Goal: Information Seeking & Learning: Learn about a topic

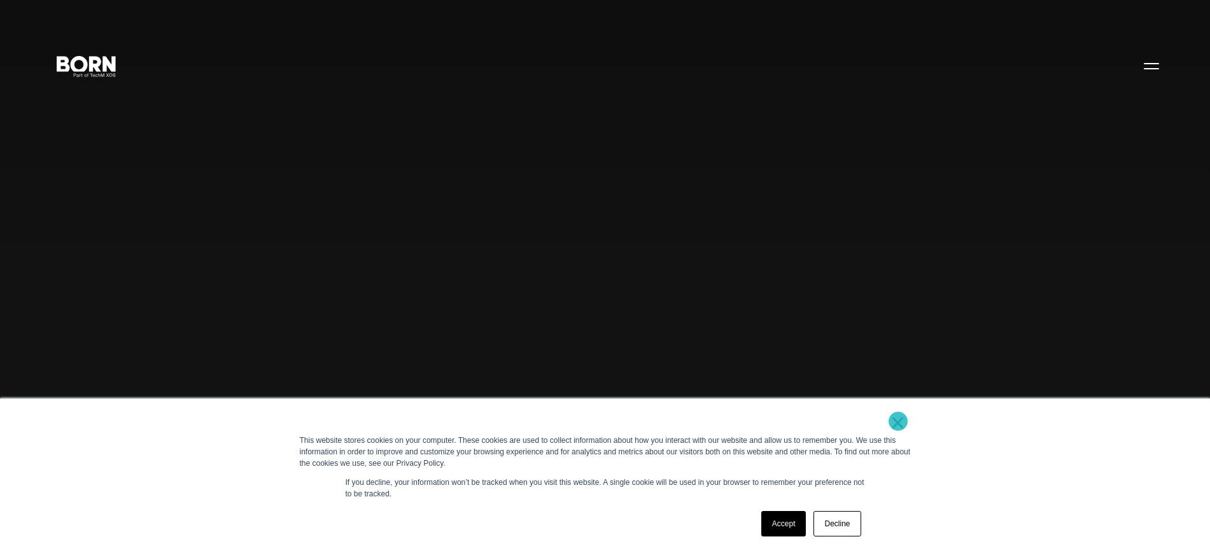
click at [898, 420] on link "×" at bounding box center [898, 422] width 15 height 11
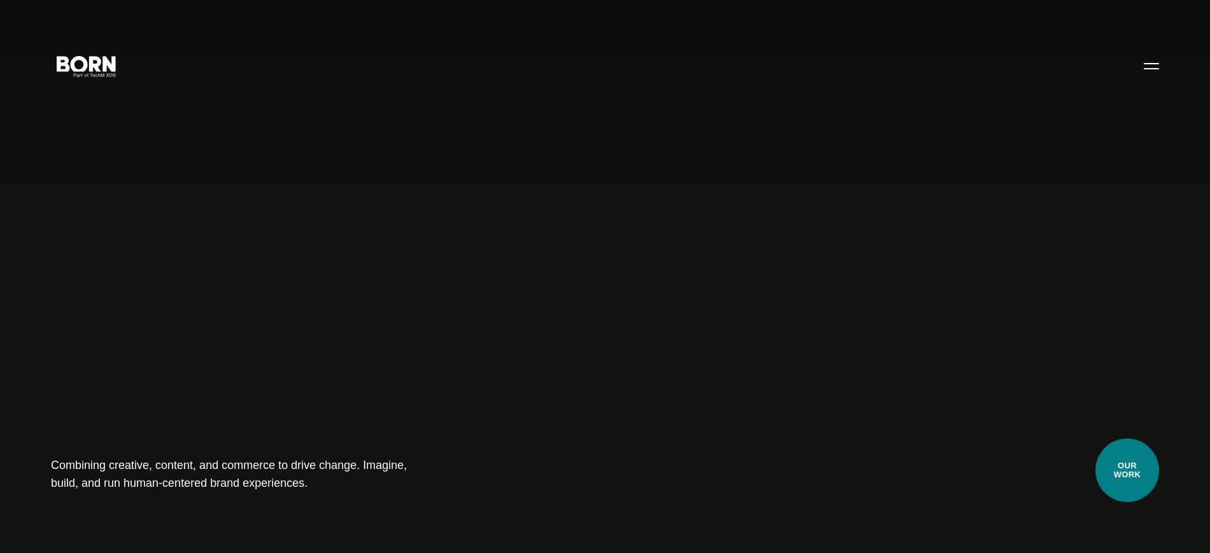
click at [1139, 470] on link "Our Work" at bounding box center [1128, 471] width 64 height 64
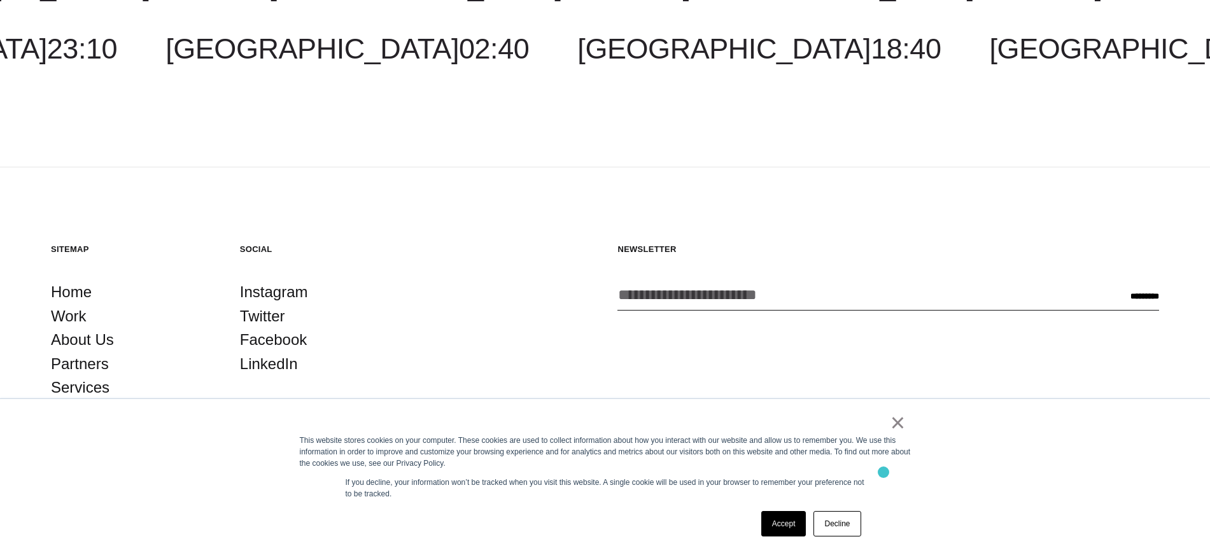
scroll to position [4648, 0]
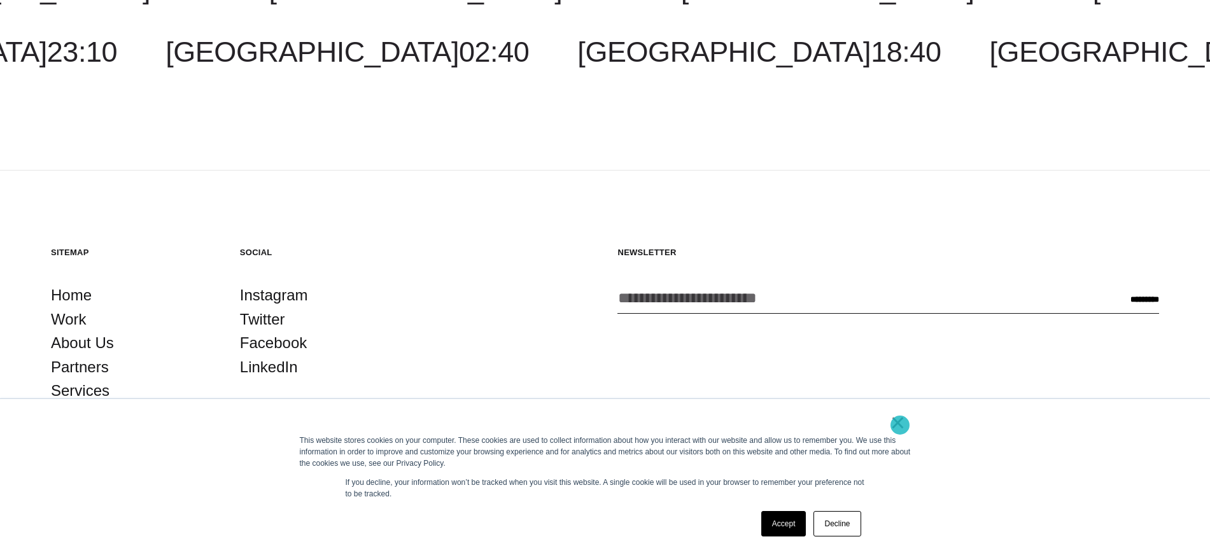
click at [900, 425] on link "×" at bounding box center [898, 422] width 15 height 11
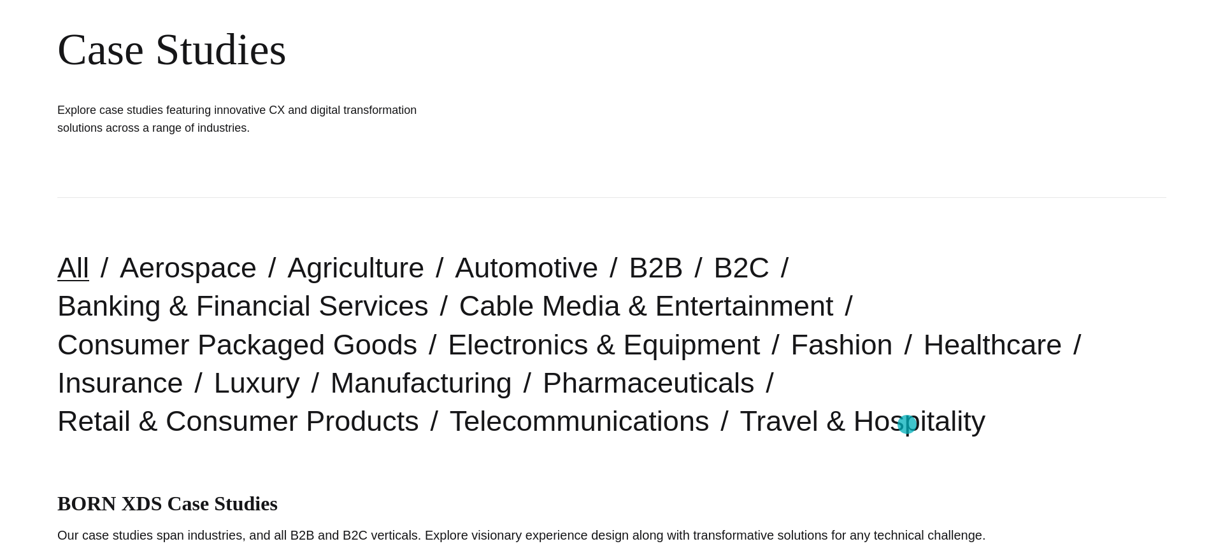
scroll to position [0, 0]
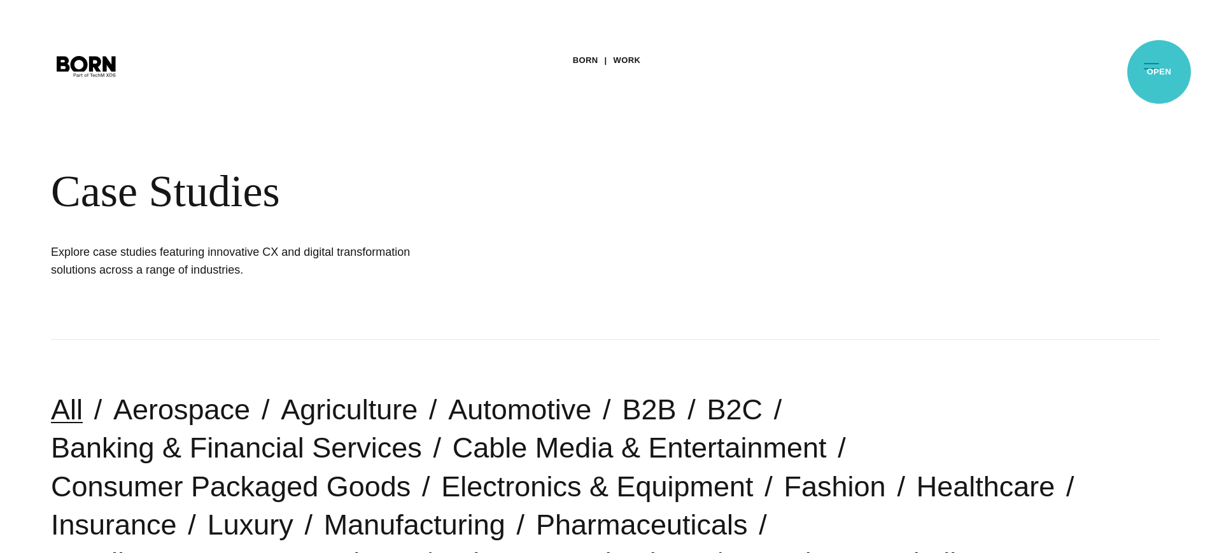
click at [1160, 72] on button "Primary Menu" at bounding box center [1152, 65] width 31 height 27
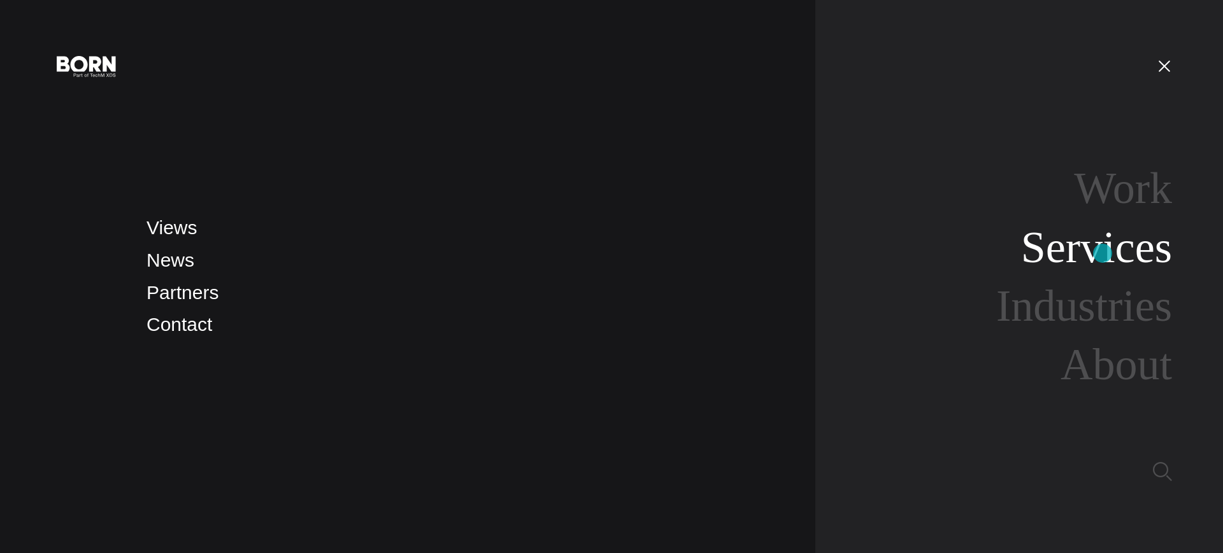
click at [1102, 253] on link "Services" at bounding box center [1096, 247] width 151 height 49
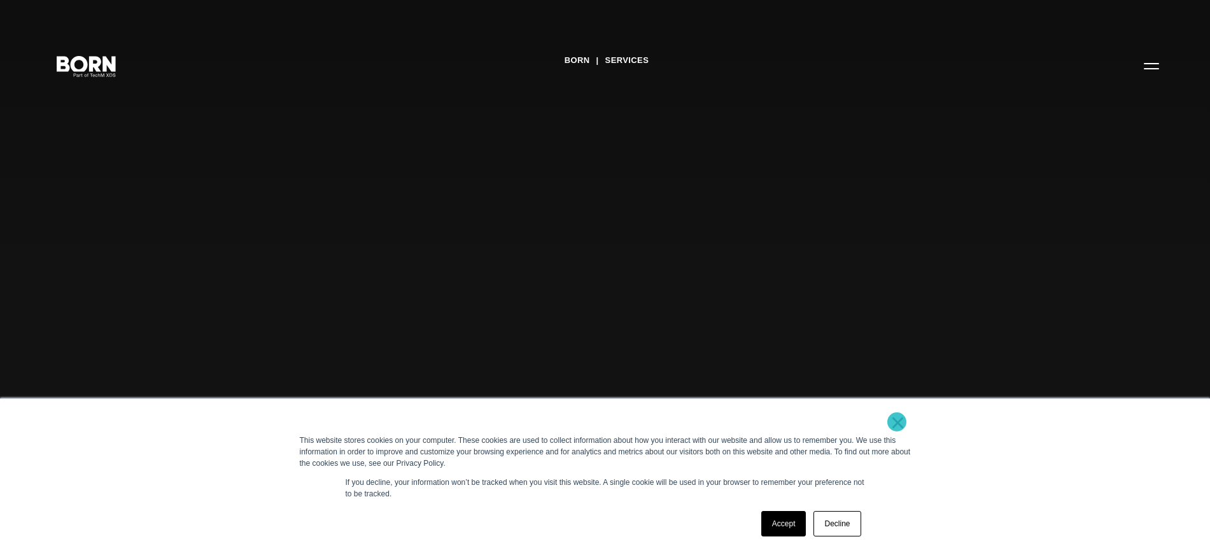
click at [900, 424] on link "×" at bounding box center [898, 422] width 15 height 11
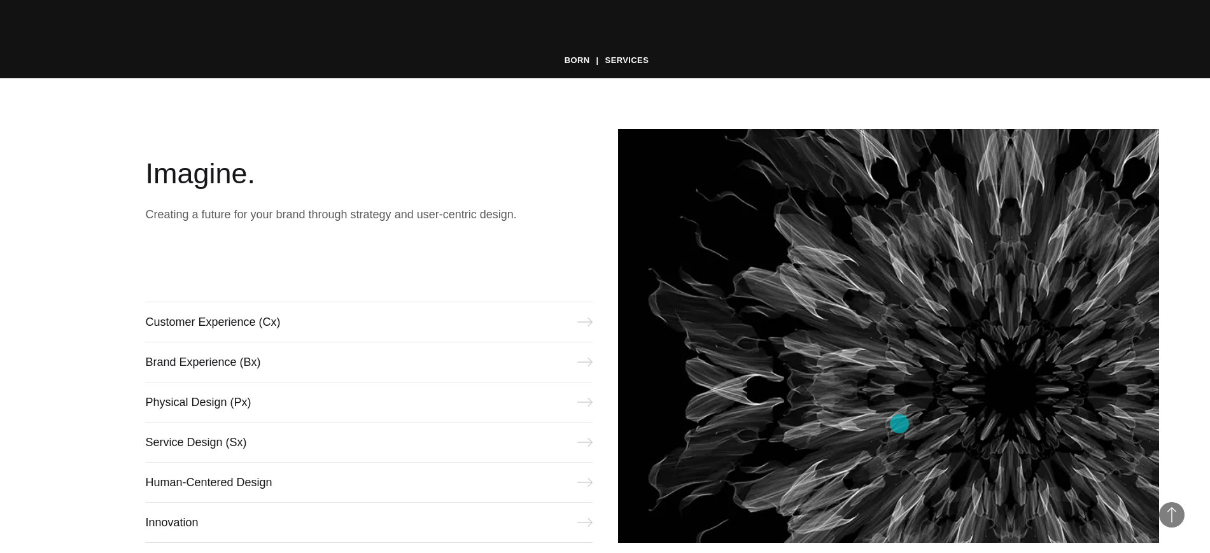
scroll to position [621, 0]
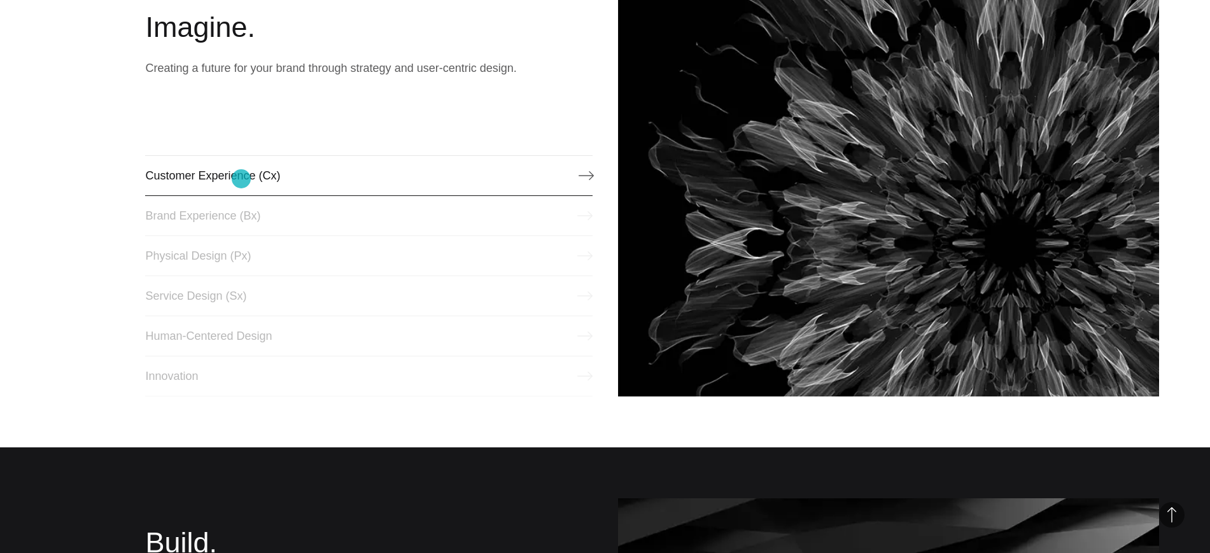
click at [241, 180] on link "Customer Experience (Cx)" at bounding box center [368, 175] width 447 height 41
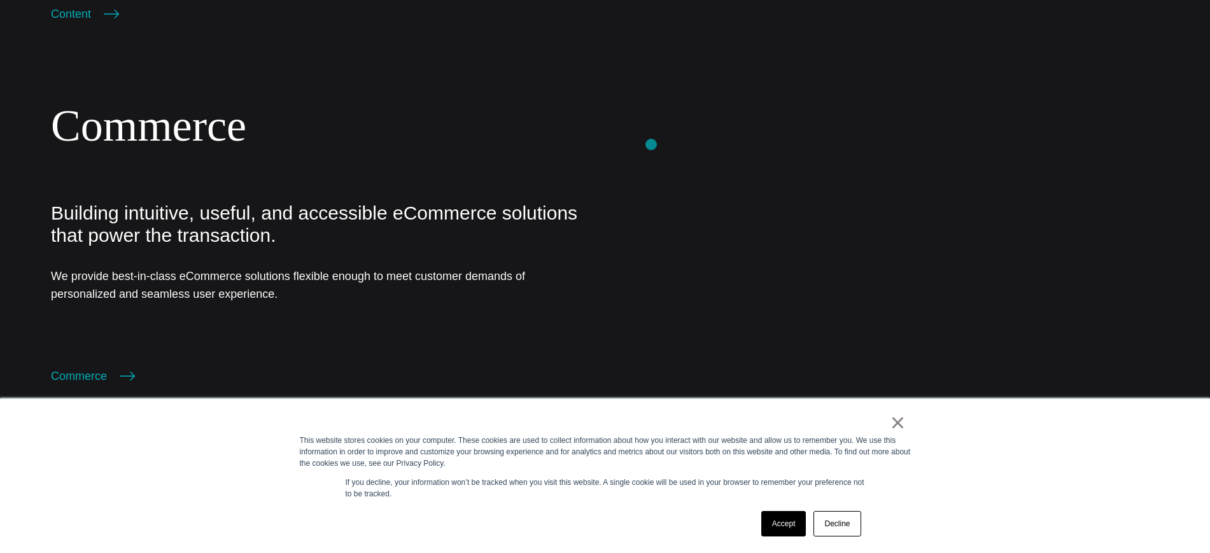
scroll to position [2533, 0]
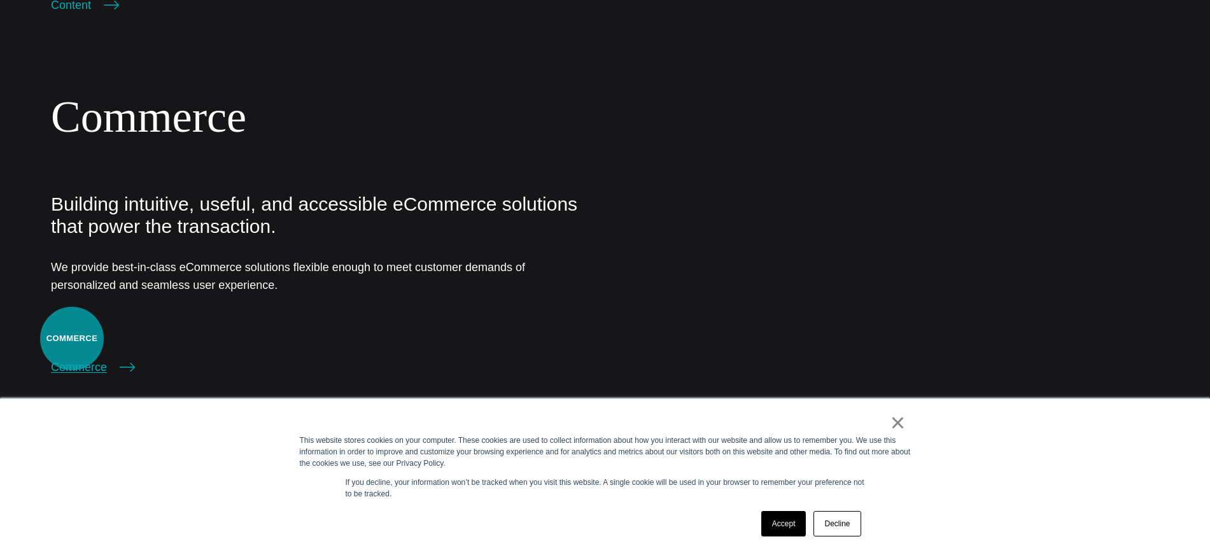
click at [72, 359] on link "Commerce" at bounding box center [93, 368] width 84 height 18
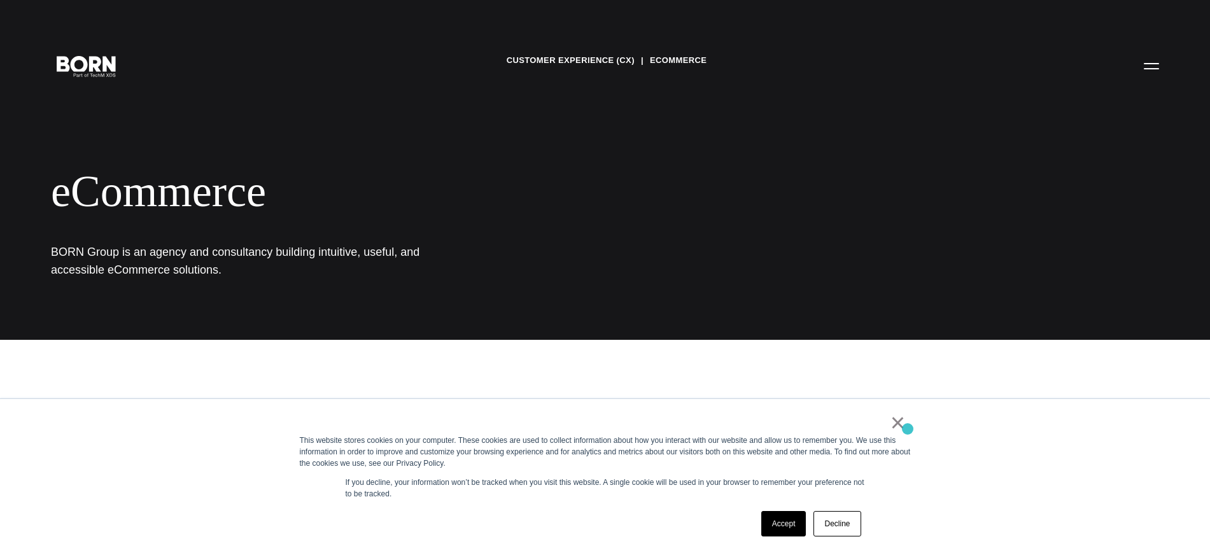
click at [908, 428] on div "× This website stores cookies on your computer. These cookies are used to colle…" at bounding box center [605, 476] width 637 height 154
click at [905, 427] on link "×" at bounding box center [898, 422] width 15 height 11
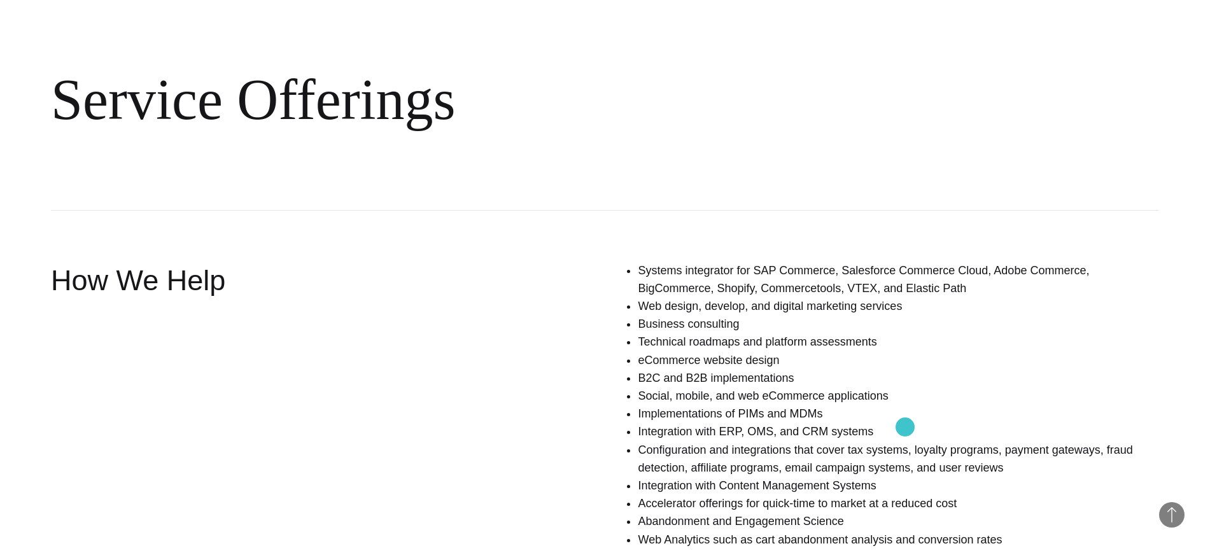
scroll to position [779, 0]
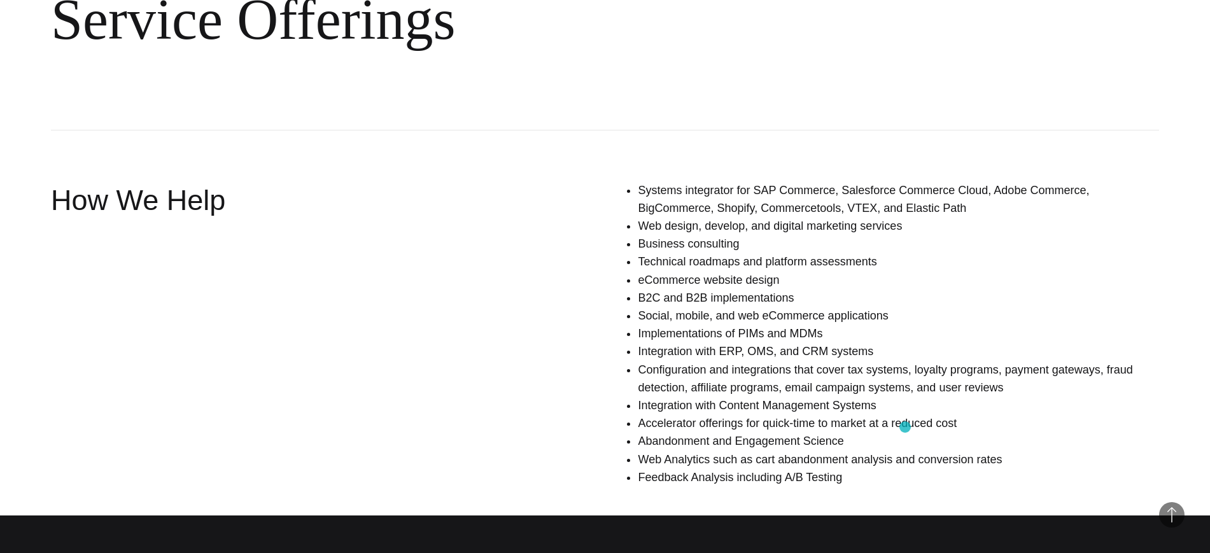
click at [905, 451] on li "Web Analytics such as cart abandonment analysis and conversion rates" at bounding box center [899, 460] width 522 height 18
click at [1103, 92] on h2 "Service Offerings" at bounding box center [605, 20] width 1109 height 221
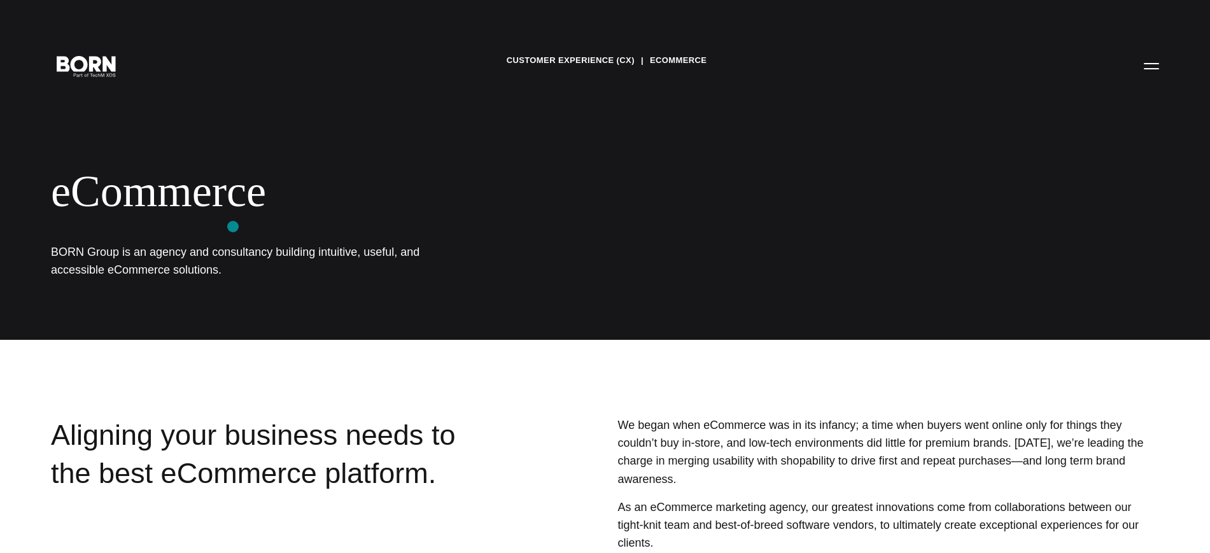
scroll to position [1, 0]
click at [678, 60] on link "eCommerce" at bounding box center [678, 59] width 57 height 19
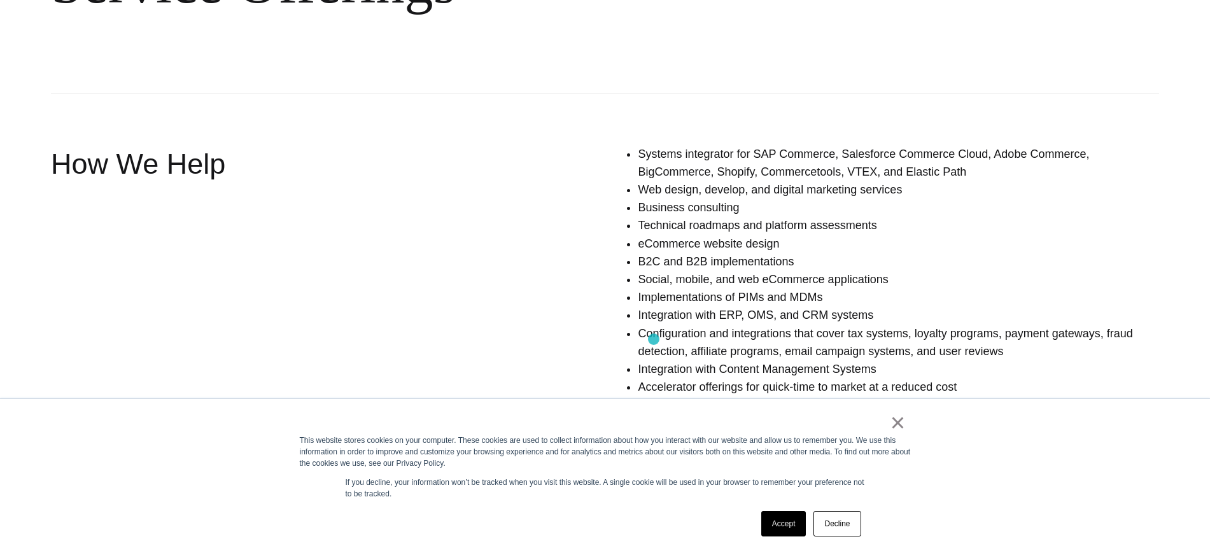
scroll to position [809, 0]
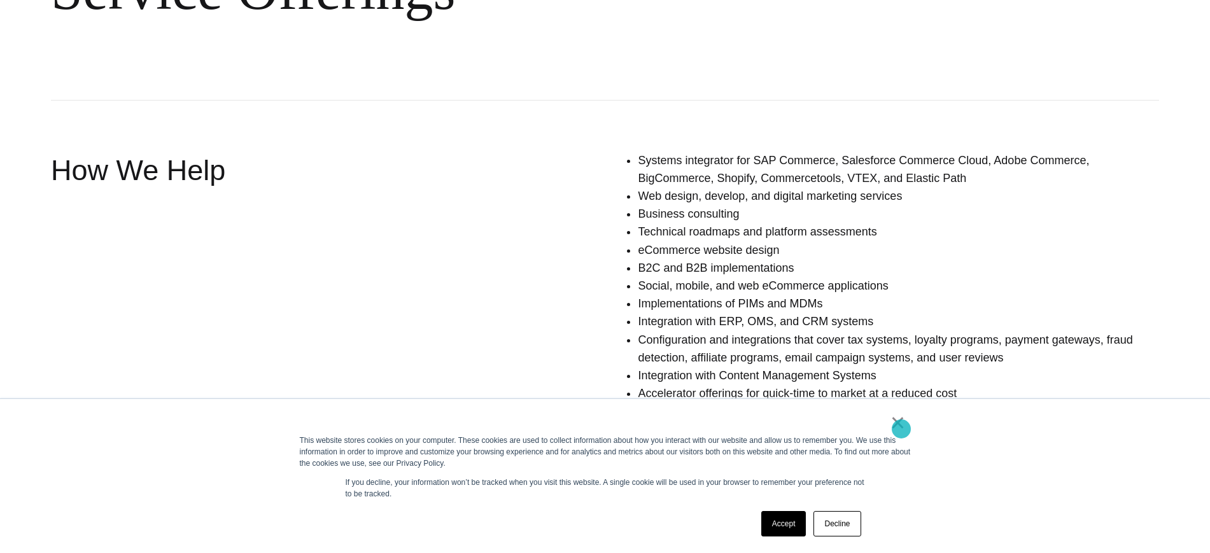
click at [901, 425] on link "×" at bounding box center [898, 422] width 15 height 11
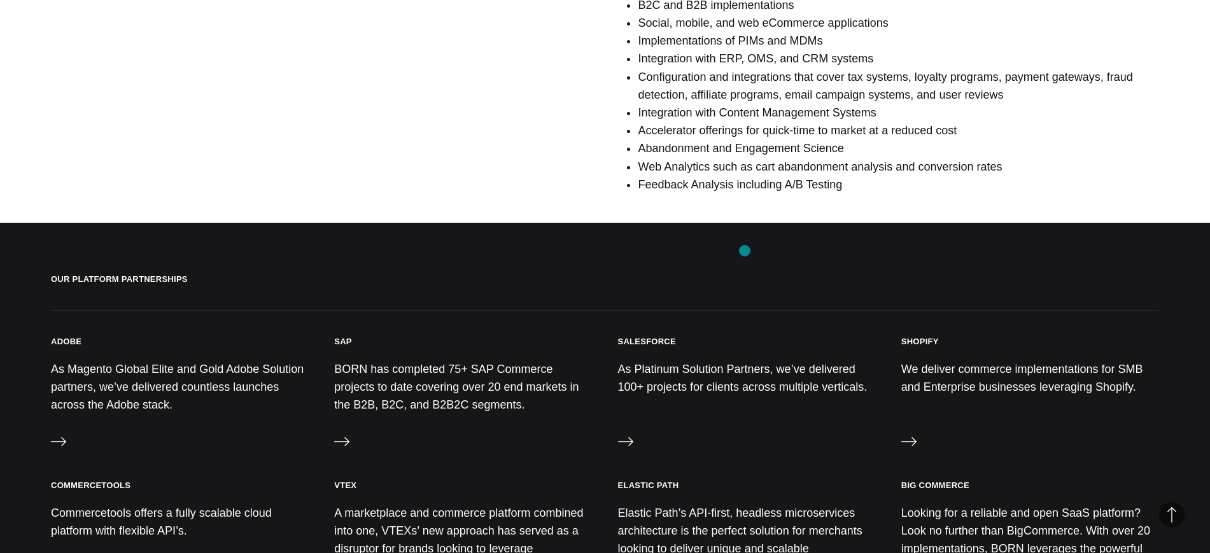
scroll to position [1120, 0]
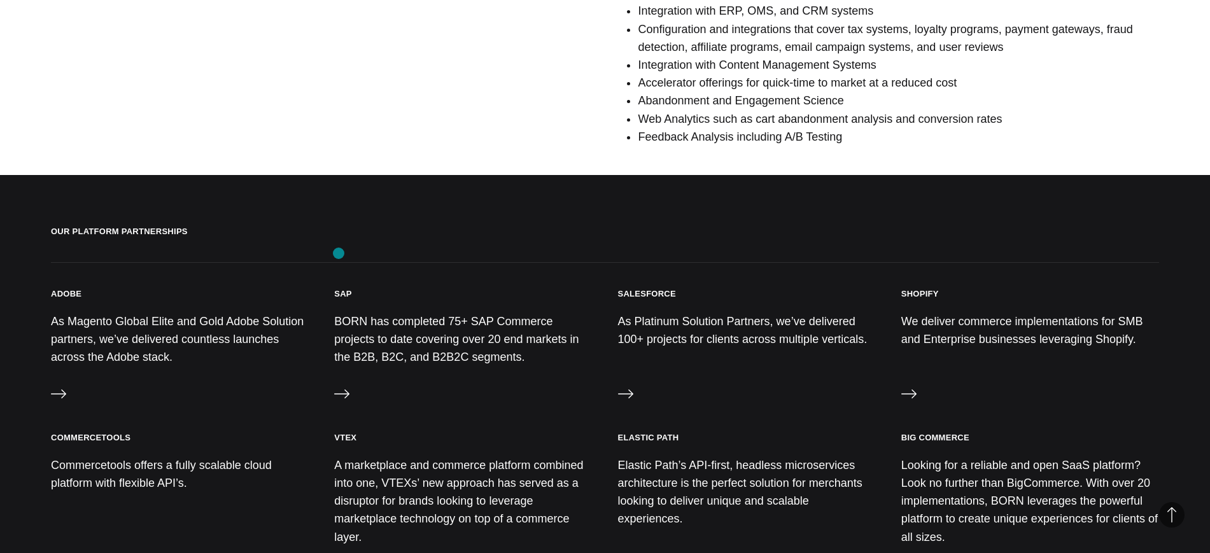
click at [339, 288] on h3 "SAP" at bounding box center [343, 293] width 18 height 11
click at [341, 288] on h3 "SAP" at bounding box center [343, 293] width 18 height 11
click at [341, 387] on icon at bounding box center [341, 394] width 15 height 15
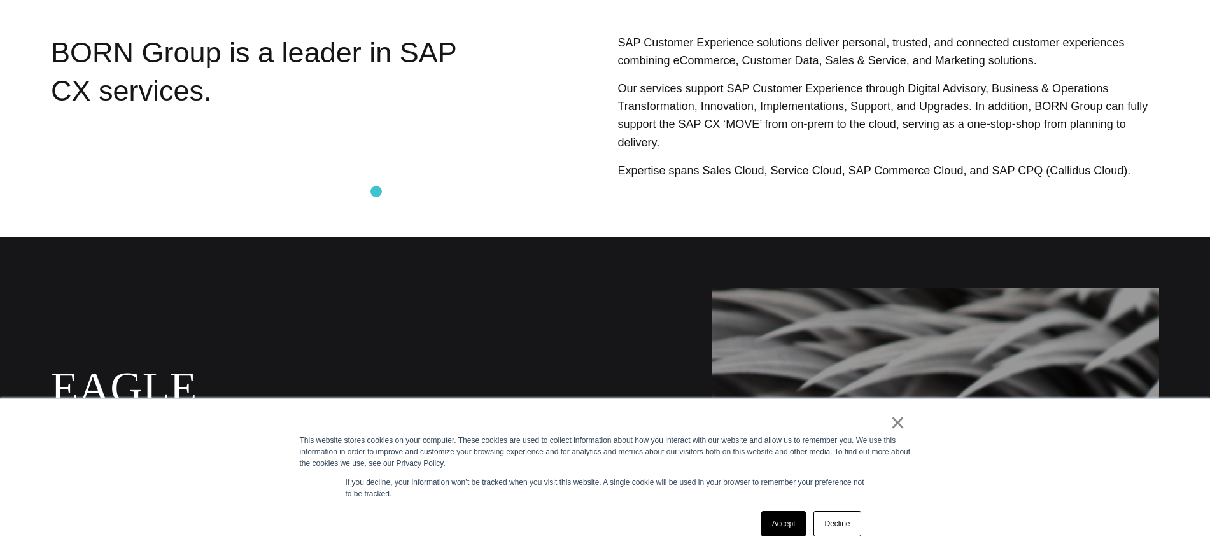
scroll to position [924, 0]
